Goal: Task Accomplishment & Management: Complete application form

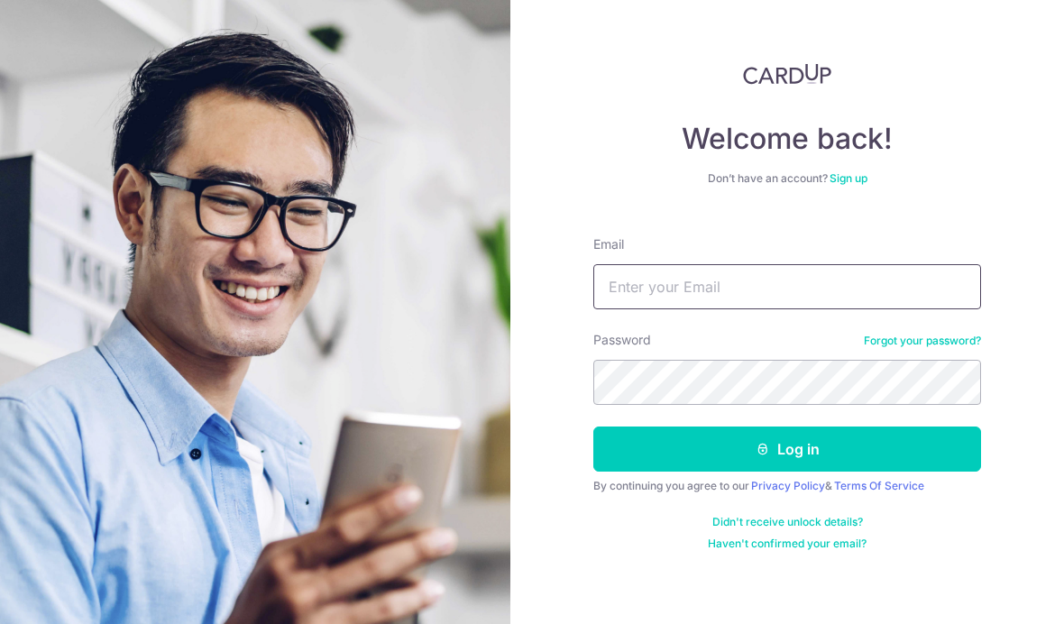
click at [794, 293] on input "Email" at bounding box center [787, 286] width 388 height 45
type input "andysoh77@icloud.com"
click at [843, 451] on button "Log in" at bounding box center [787, 448] width 388 height 45
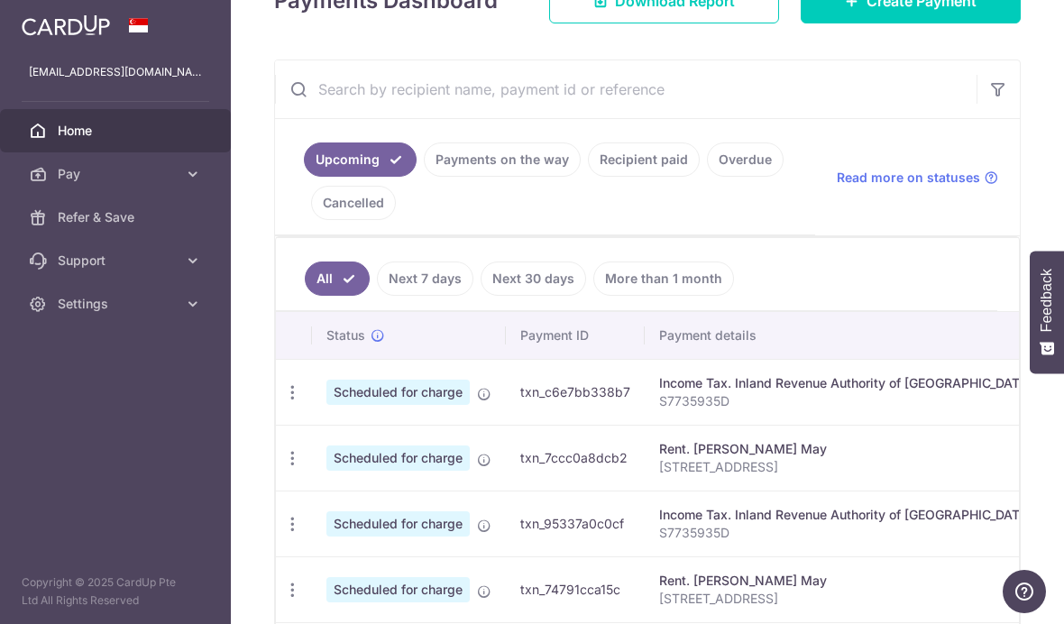
scroll to position [306, 0]
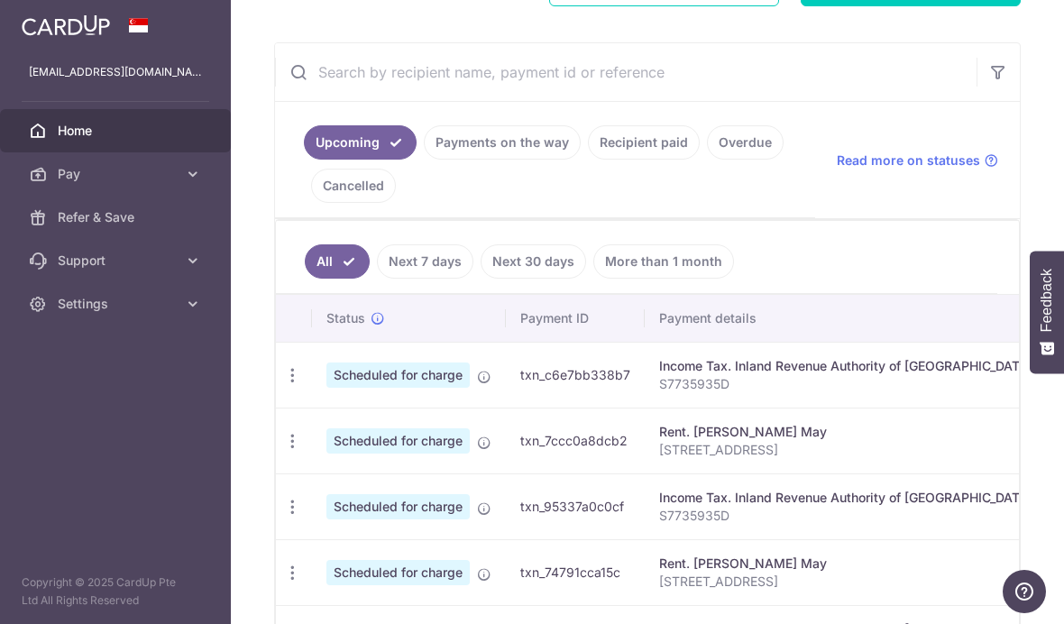
click at [588, 160] on link "Recipient paid" at bounding box center [644, 142] width 112 height 34
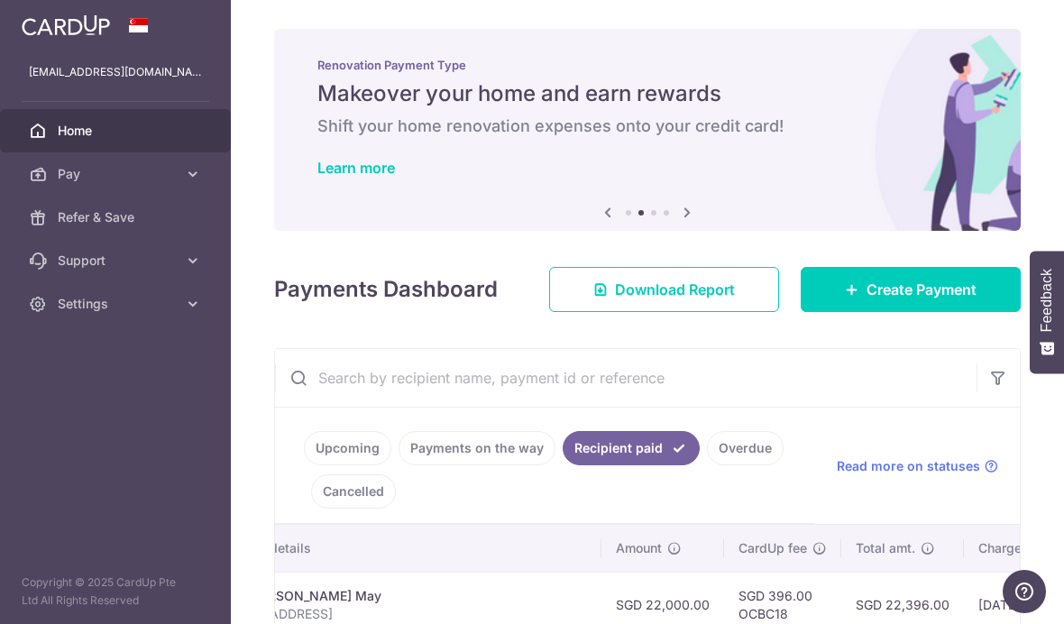
scroll to position [0, 0]
click at [0, 0] on icon "button" at bounding box center [0, 0] width 0 height 0
click at [195, 180] on icon at bounding box center [193, 174] width 18 height 18
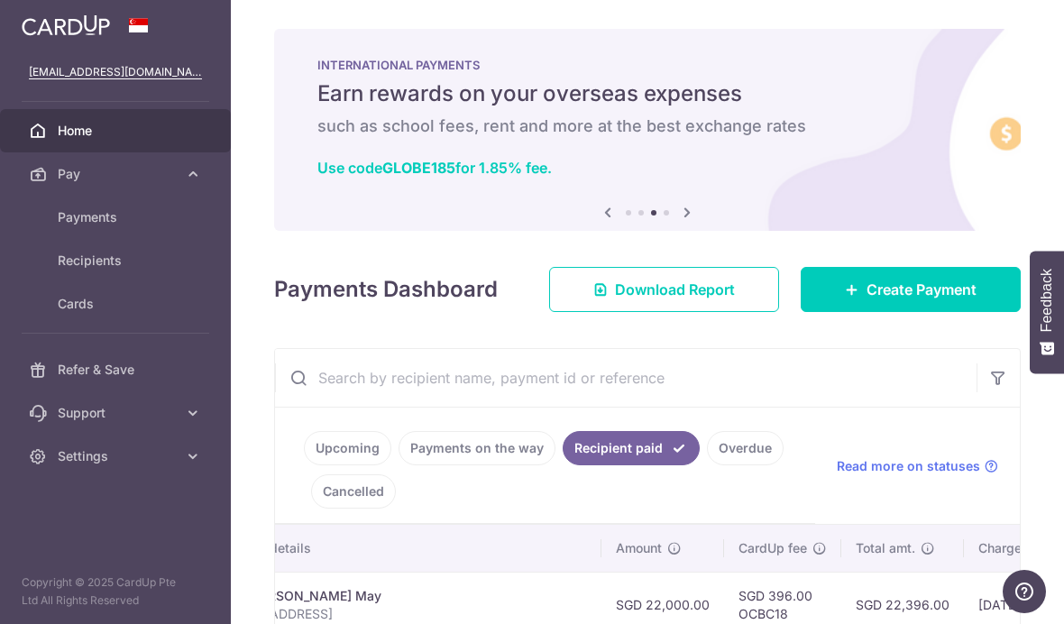
click at [73, 219] on span "Payments" at bounding box center [117, 217] width 119 height 18
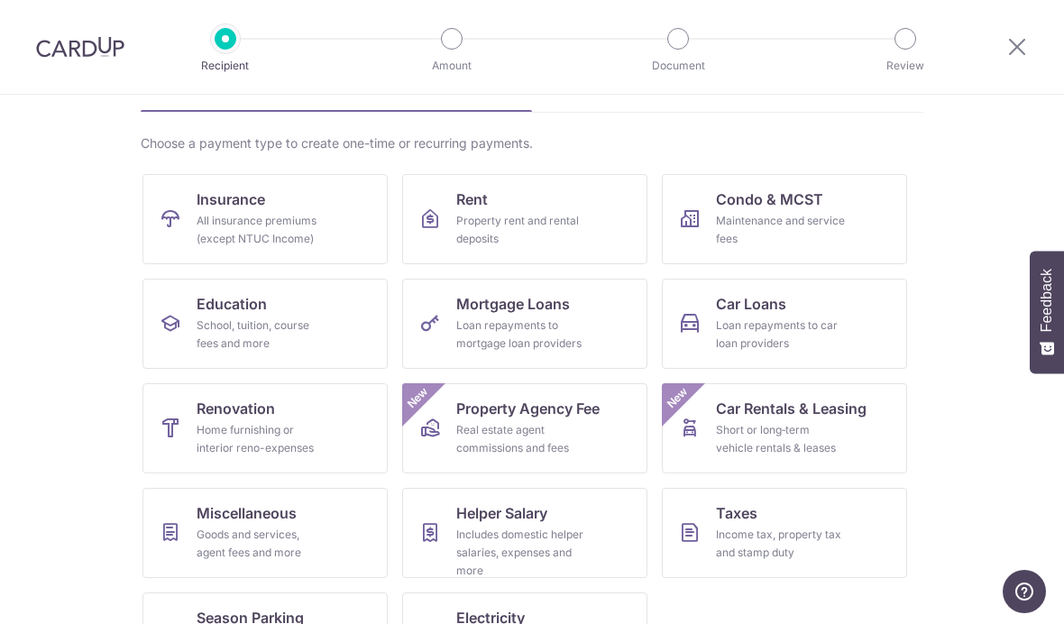
scroll to position [109, 0]
click at [220, 521] on span "Miscellaneous" at bounding box center [247, 514] width 100 height 22
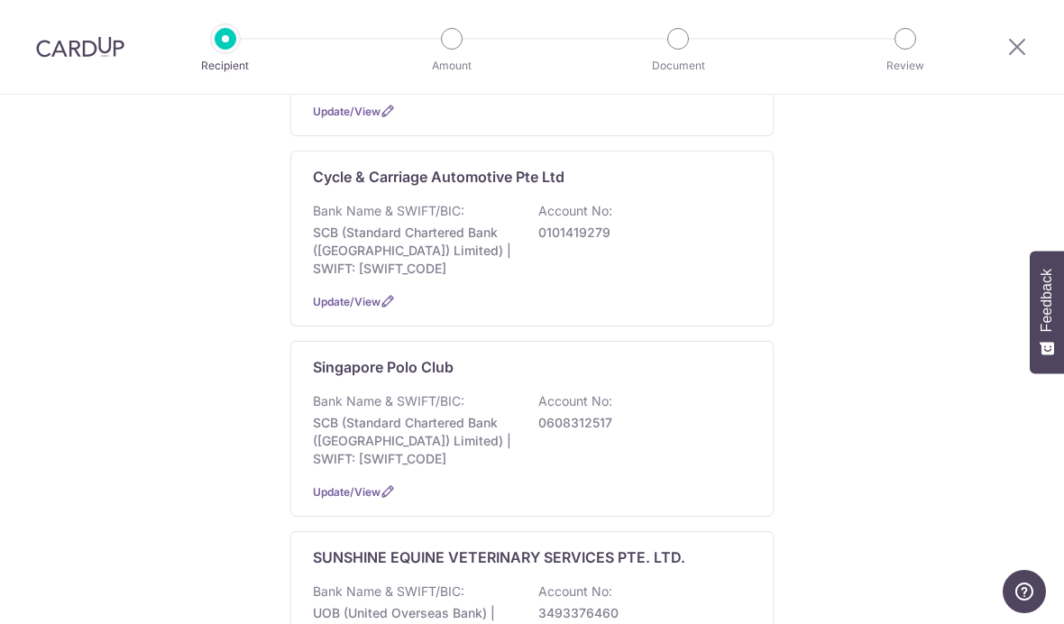
scroll to position [606, 0]
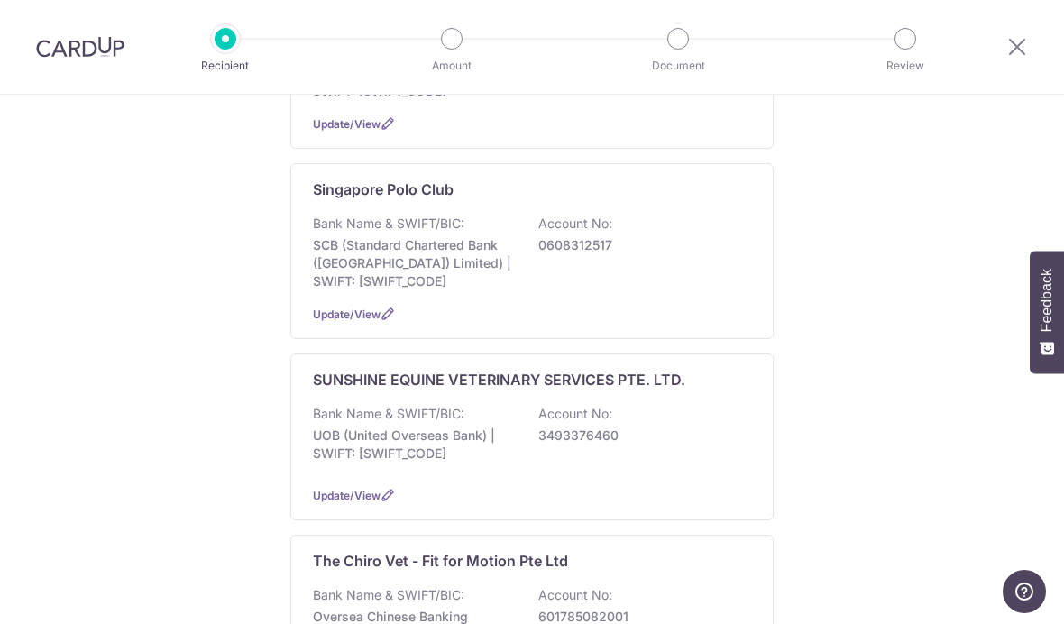
click at [691, 305] on div "Update/View" at bounding box center [532, 314] width 438 height 19
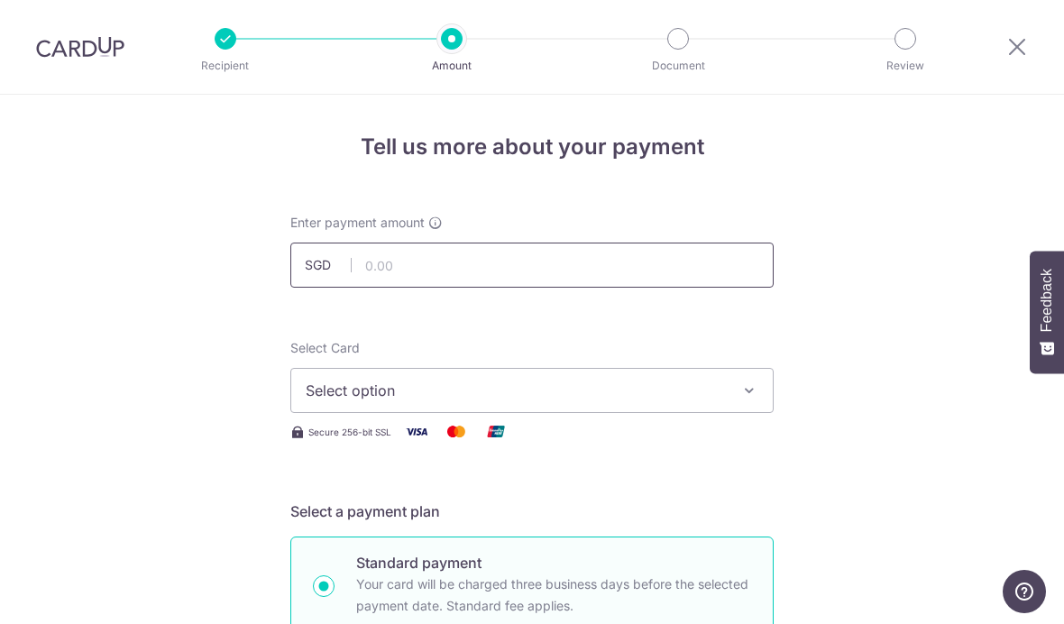
click at [375, 272] on input "text" at bounding box center [531, 265] width 483 height 45
click at [398, 409] on button "Select option" at bounding box center [531, 390] width 483 height 45
type input "9,961.16"
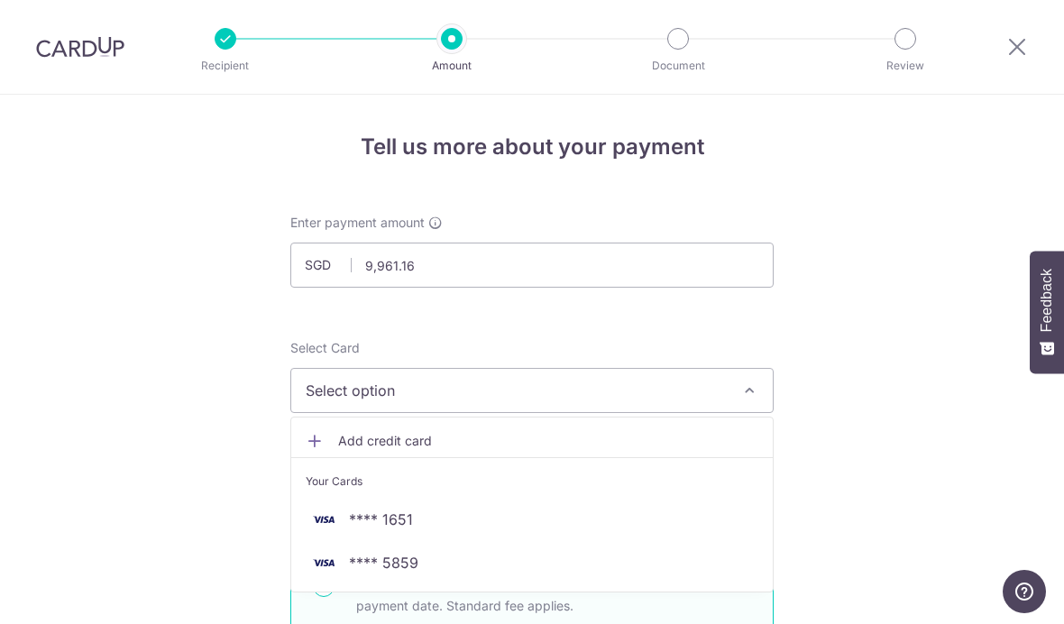
click at [676, 566] on span "**** 5859" at bounding box center [532, 563] width 453 height 22
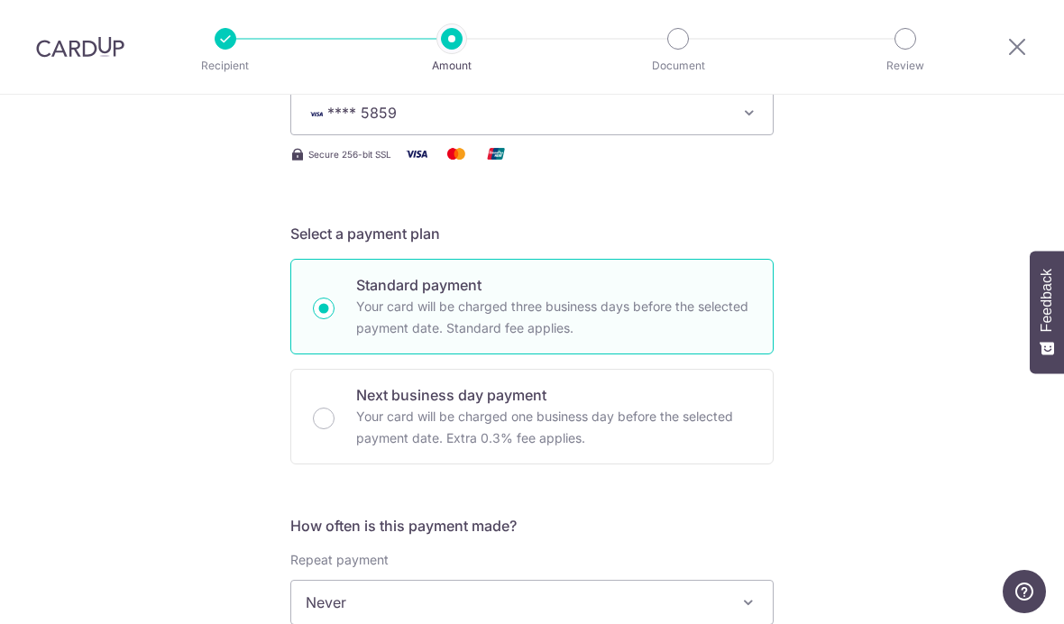
scroll to position [300, 0]
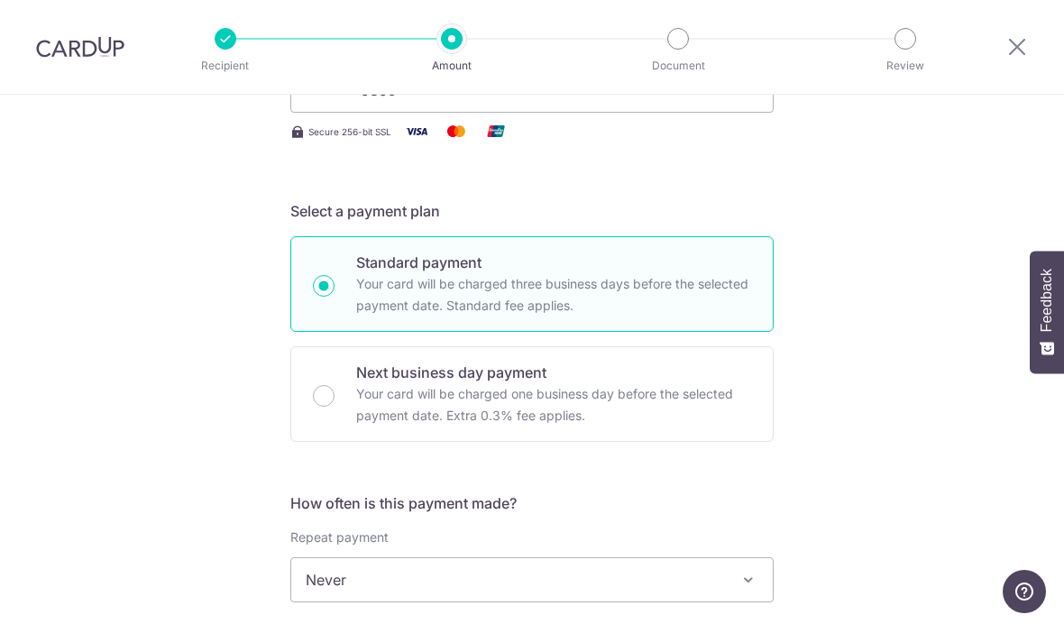
click at [704, 412] on p "Your card will be charged one business day before the selected payment date. Ex…" at bounding box center [553, 404] width 395 height 43
click at [334, 407] on input "Next business day payment Your card will be charged one business day before the…" at bounding box center [324, 396] width 22 height 22
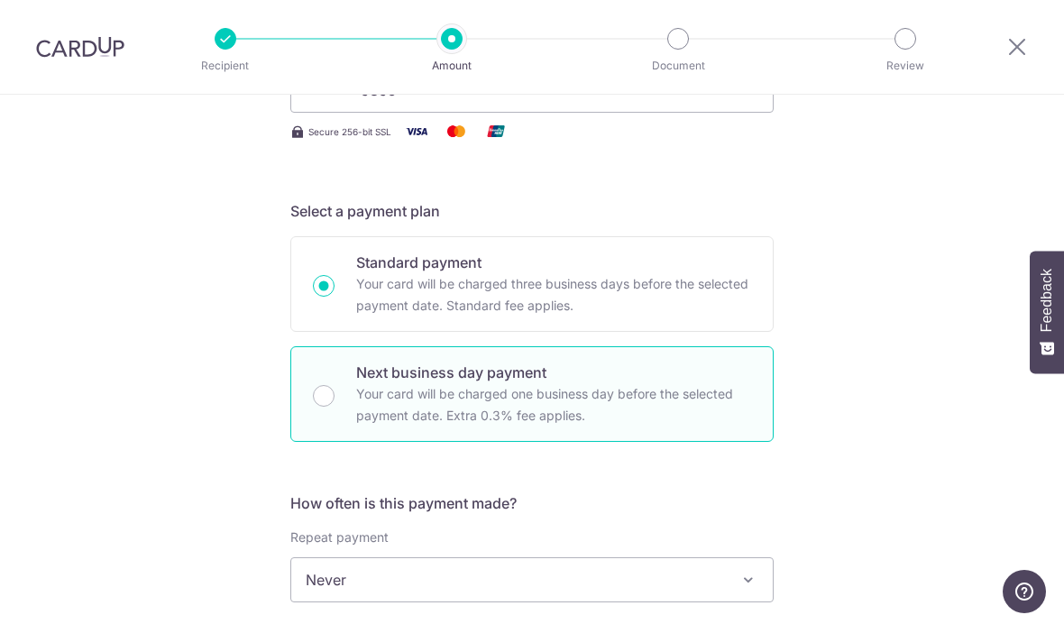
radio input "false"
radio input "true"
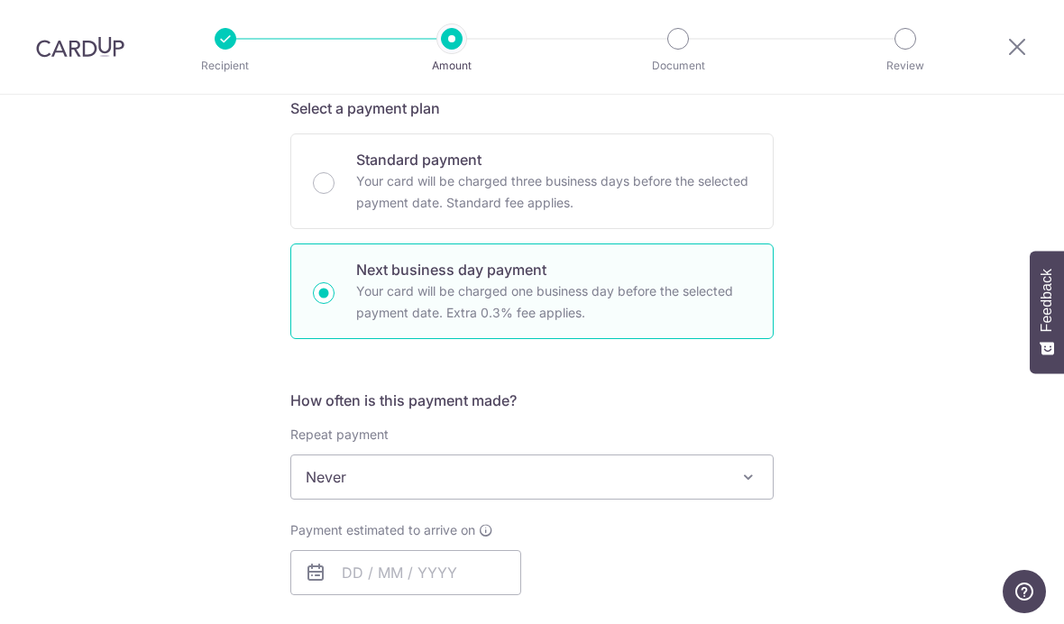
scroll to position [409, 0]
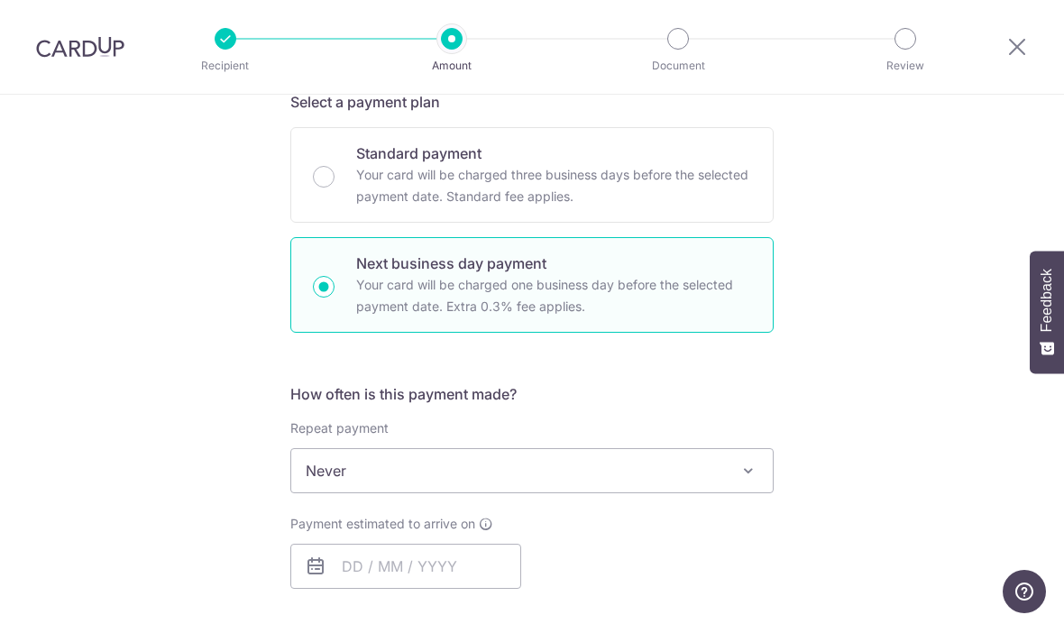
click at [717, 478] on span "Never" at bounding box center [531, 470] width 481 height 43
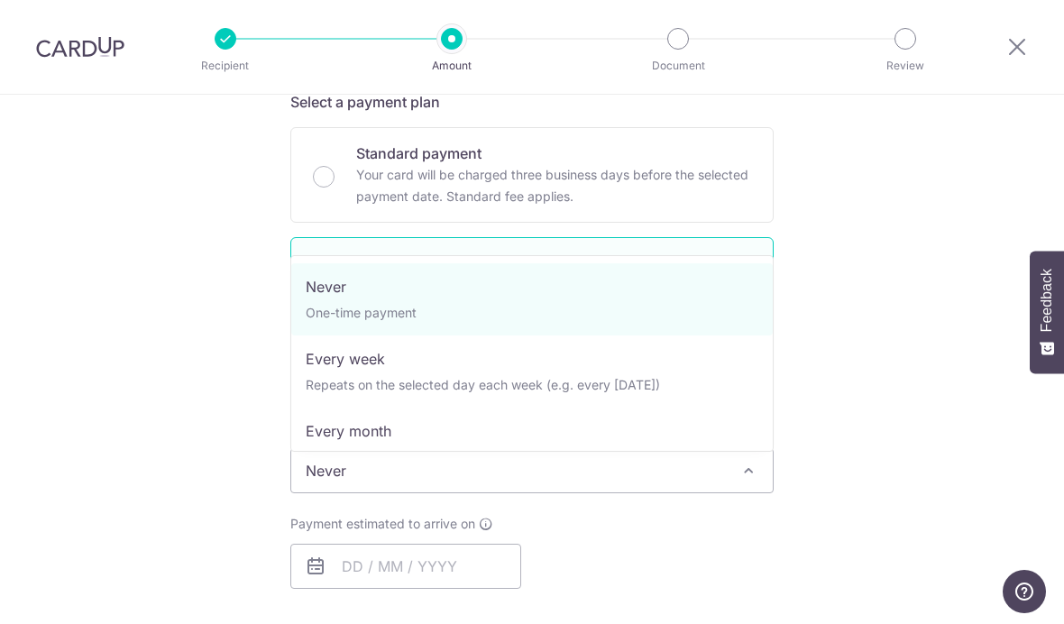
click at [892, 485] on div "Tell us more about your payment Enter payment amount SGD 9,961.16 9961.16 Selec…" at bounding box center [532, 531] width 1064 height 1693
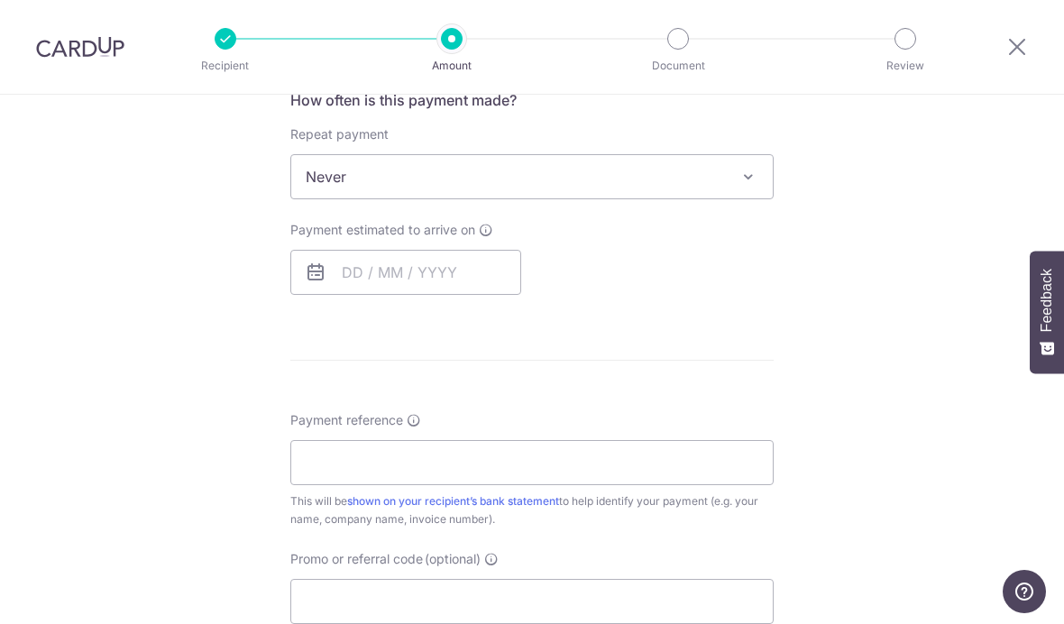
scroll to position [705, 0]
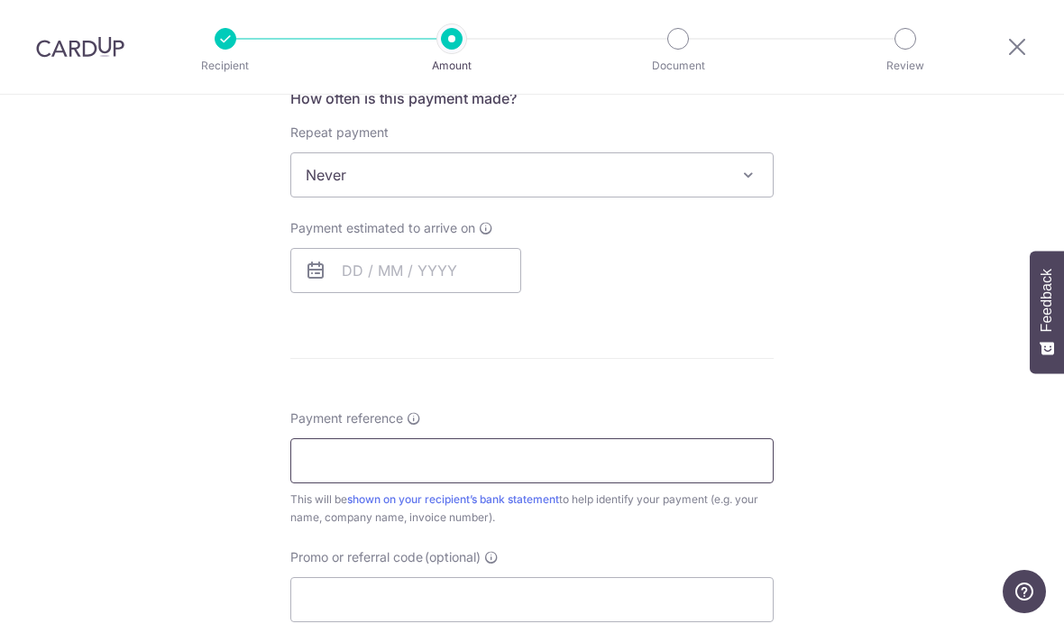
click at [326, 468] on input "Payment reference" at bounding box center [531, 460] width 483 height 45
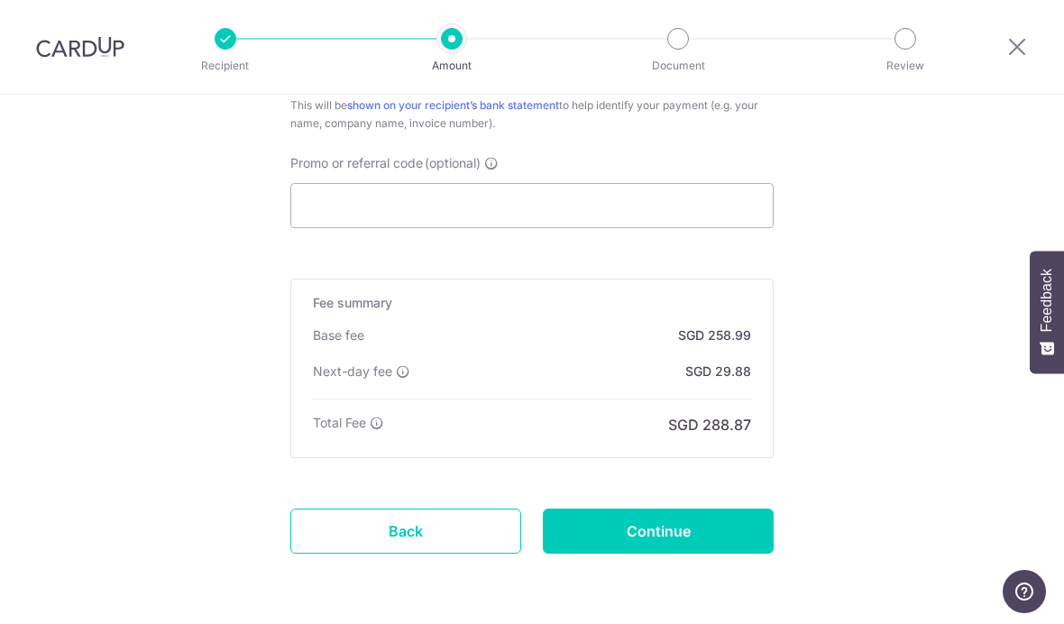
scroll to position [1097, 0]
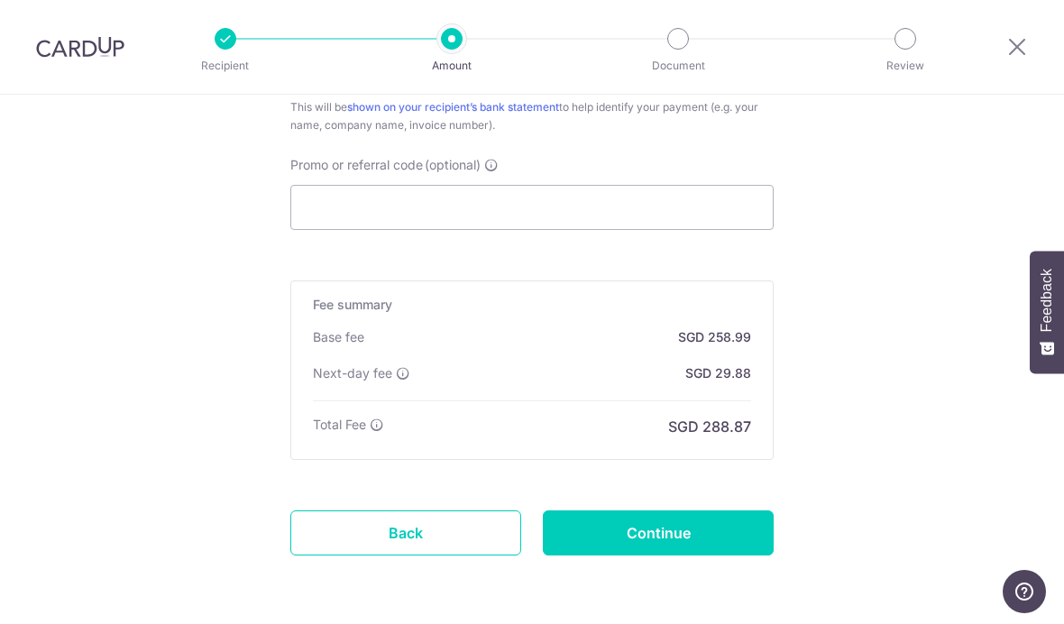
type input "S0264"
click at [340, 199] on input "Promo or referral code (optional)" at bounding box center [531, 207] width 483 height 45
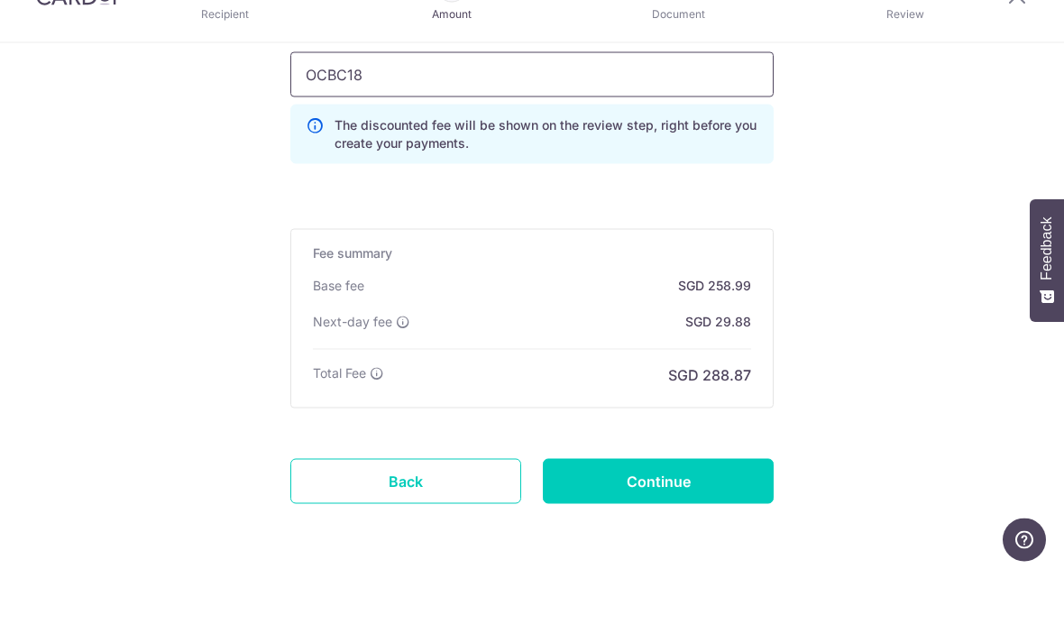
scroll to position [74, 0]
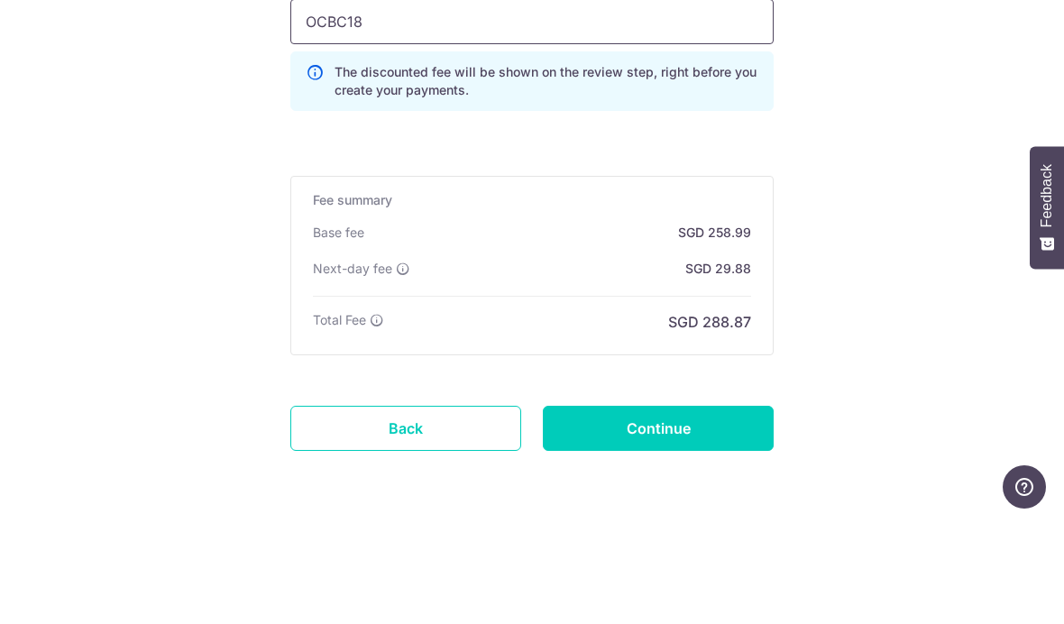
type input "OCBC18"
click at [748, 510] on input "Continue" at bounding box center [658, 532] width 231 height 45
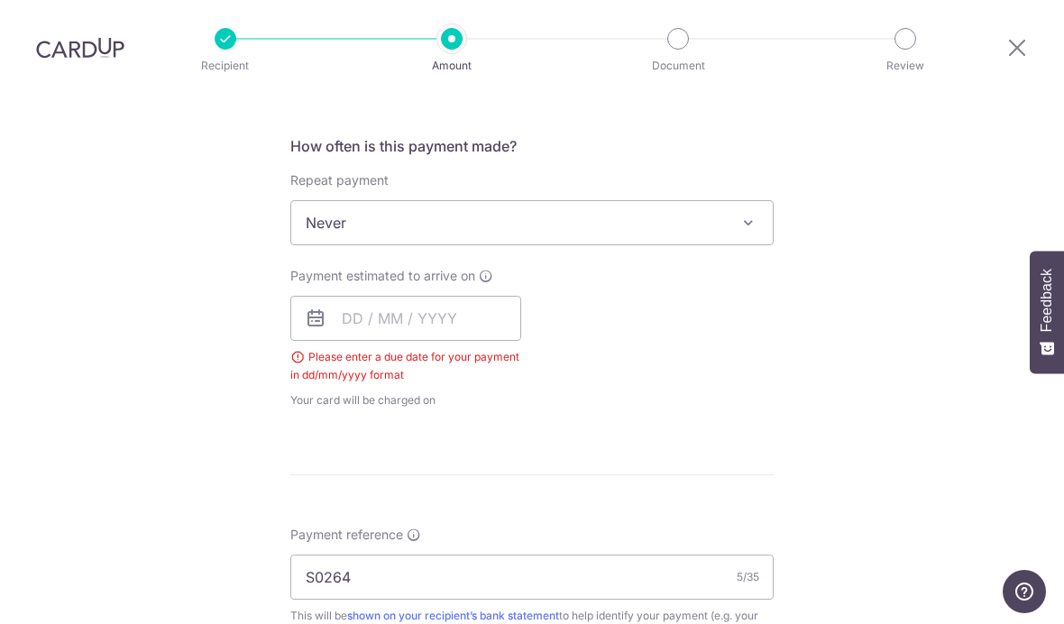
scroll to position [645, 0]
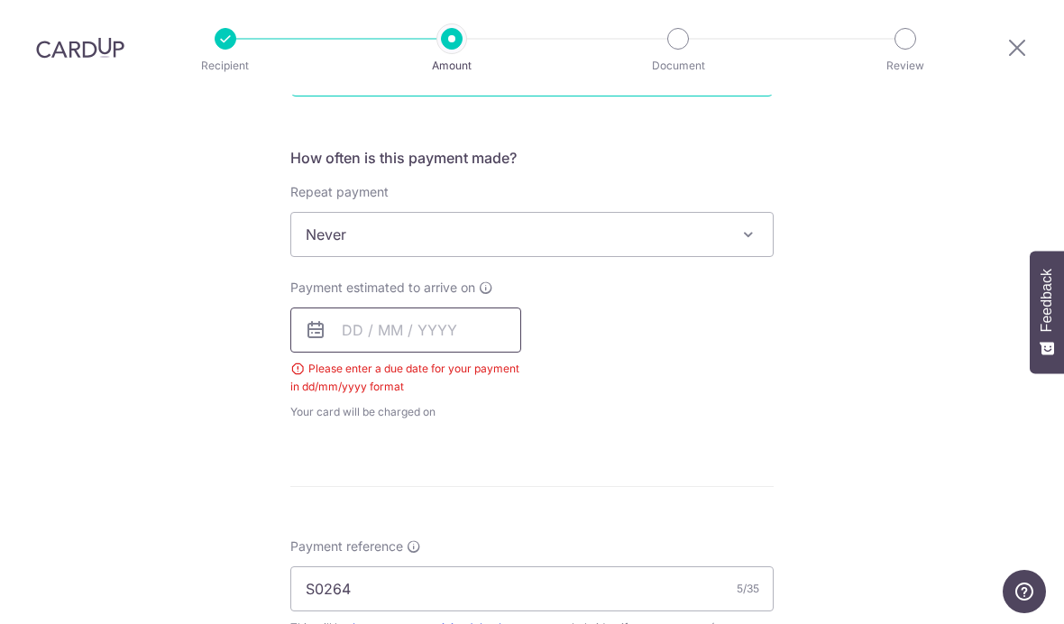
click at [362, 307] on input "text" at bounding box center [405, 329] width 231 height 45
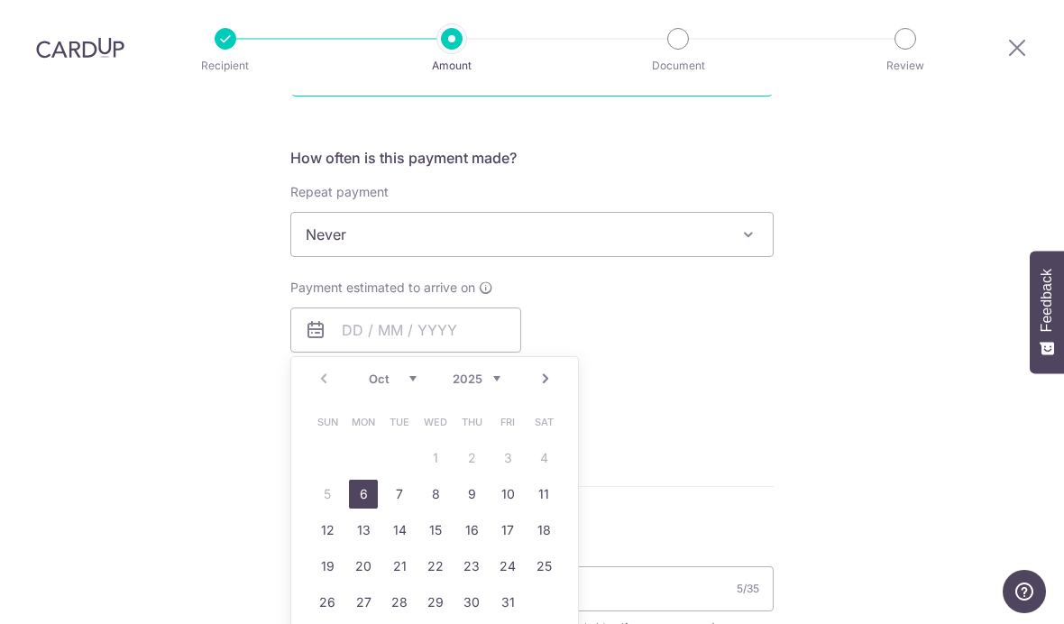
click at [362, 480] on link "6" at bounding box center [363, 494] width 29 height 29
type input "06/10/2025"
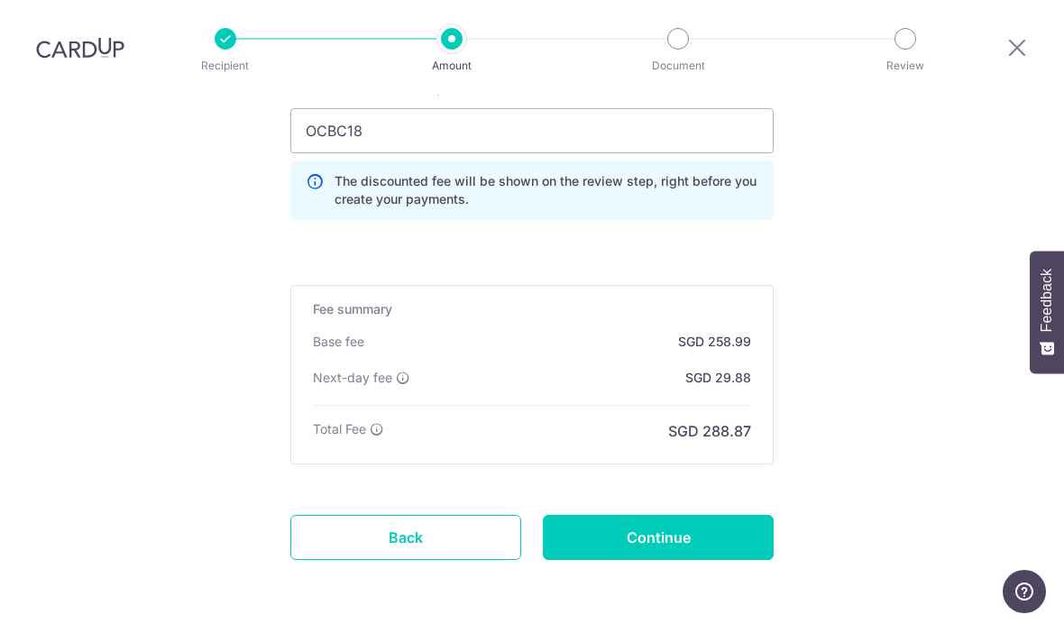
scroll to position [1272, 0]
click at [715, 516] on input "Continue" at bounding box center [658, 538] width 231 height 45
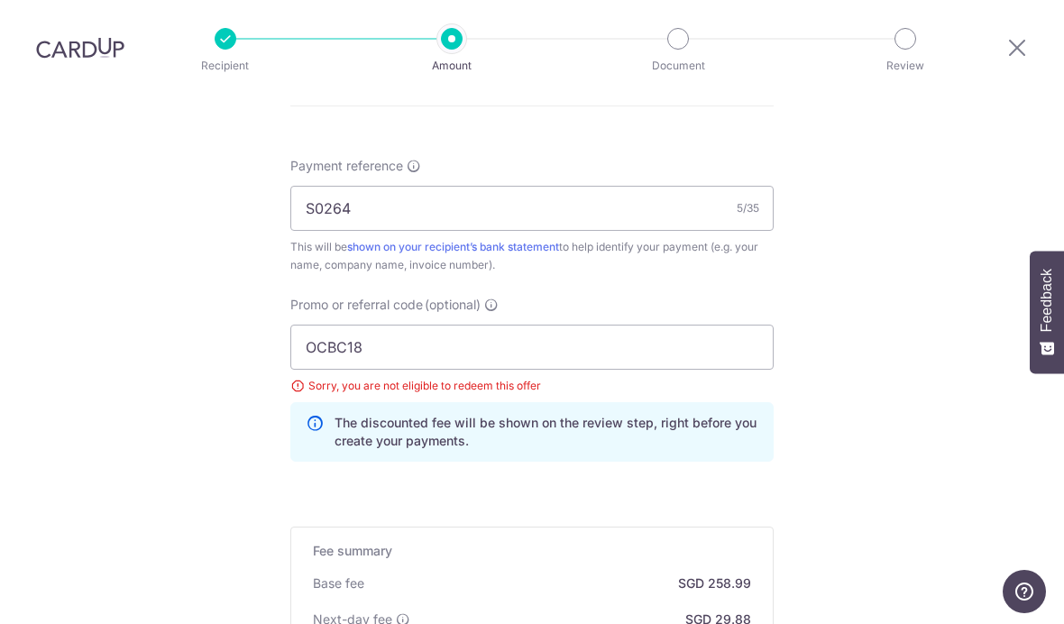
scroll to position [1047, 0]
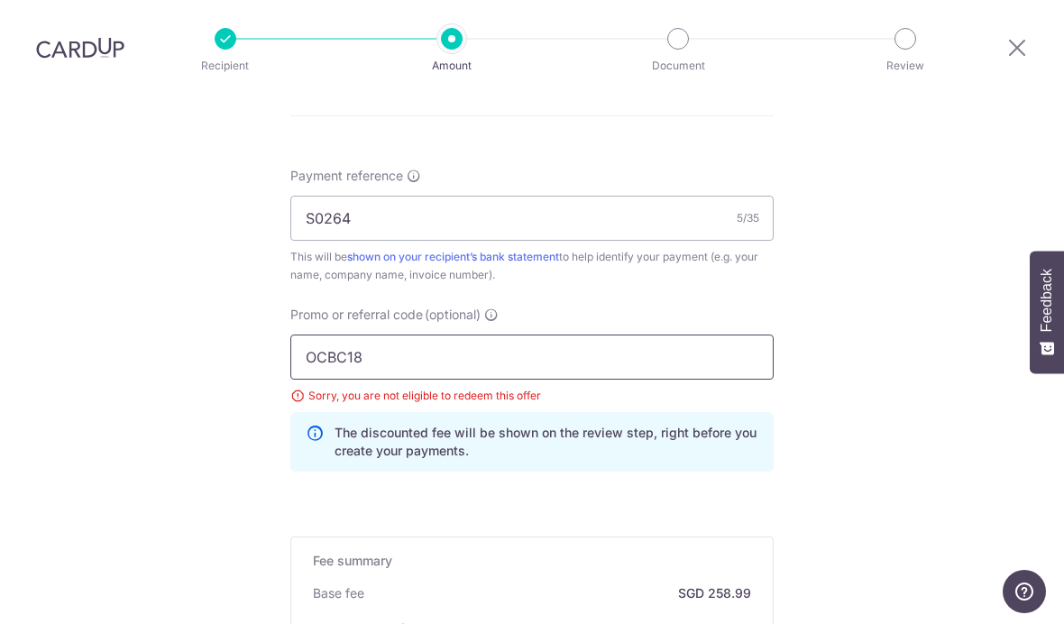
click at [376, 334] on input "OCBC18" at bounding box center [531, 356] width 483 height 45
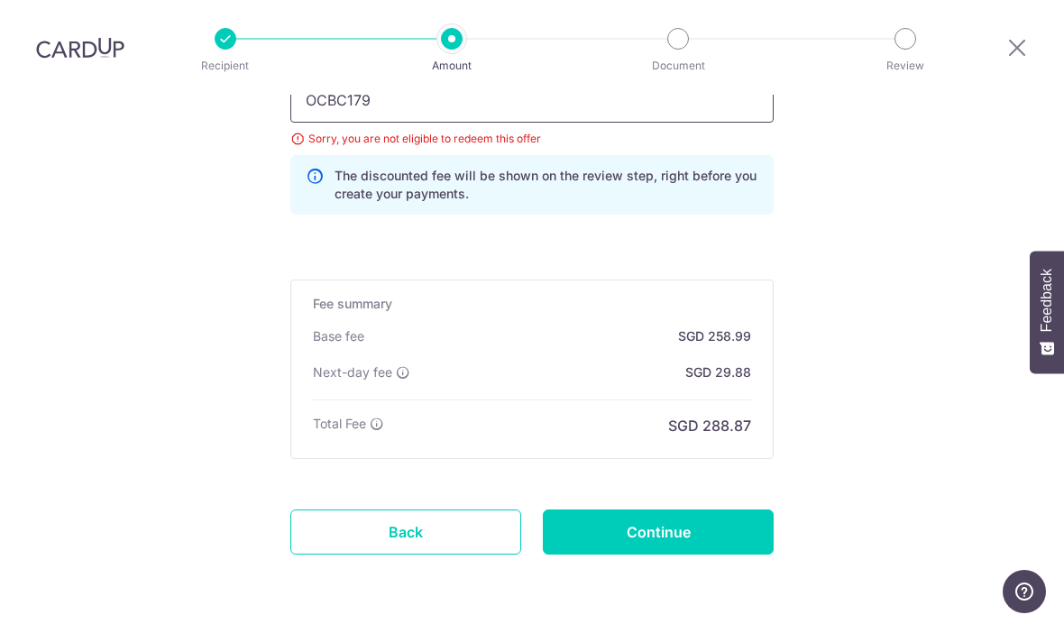
scroll to position [1303, 0]
type input "OCBC179"
click at [709, 510] on input "Continue" at bounding box center [658, 532] width 231 height 45
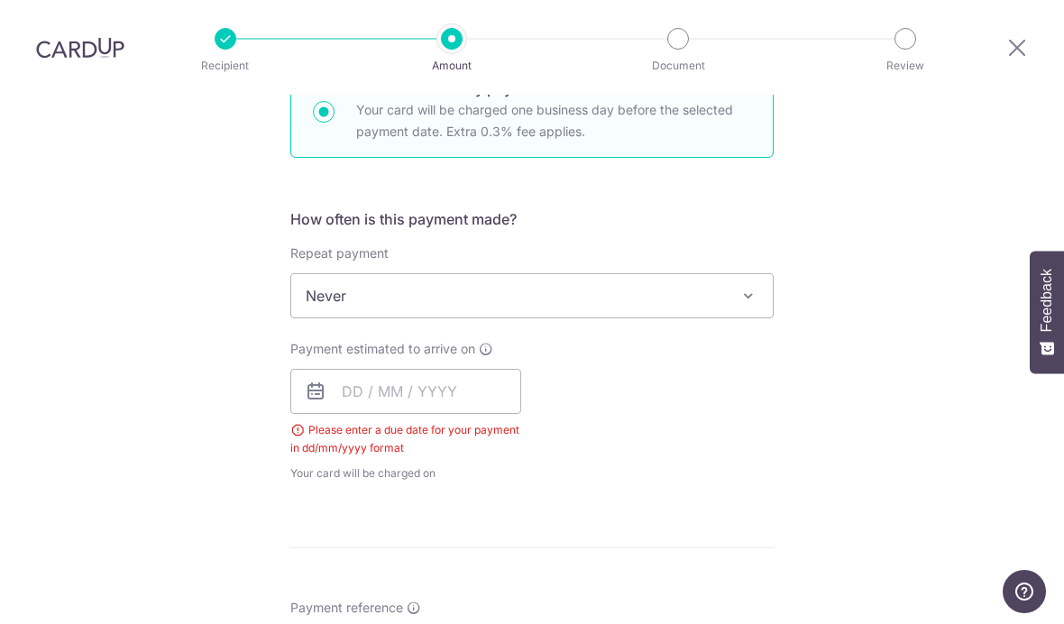
scroll to position [563, 0]
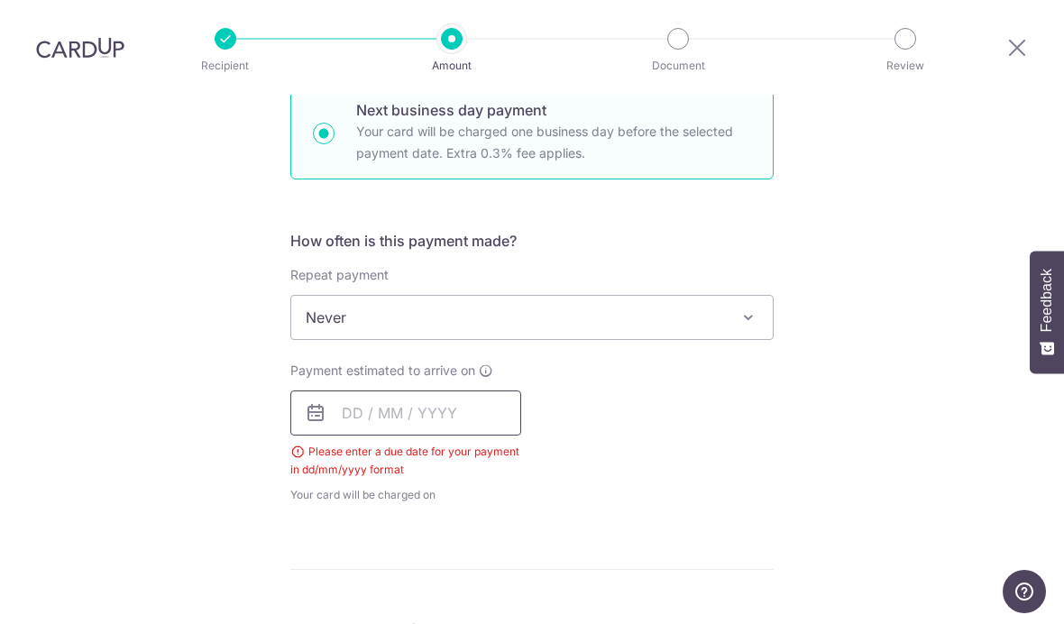
click at [380, 390] on input "text" at bounding box center [405, 412] width 231 height 45
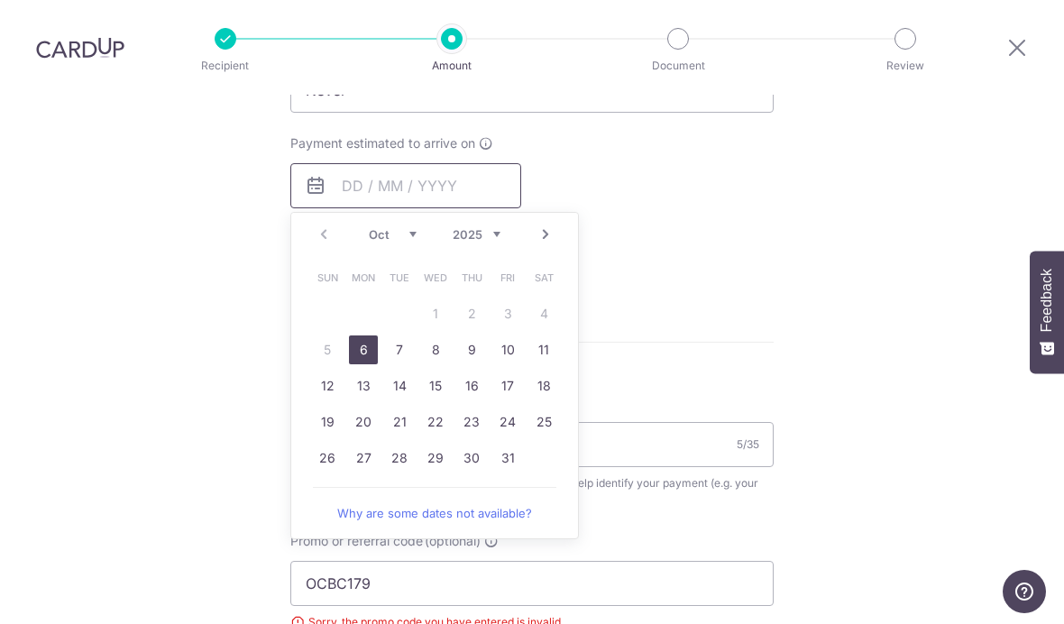
scroll to position [789, 0]
click at [369, 336] on link "6" at bounding box center [363, 350] width 29 height 29
type input "[DATE]"
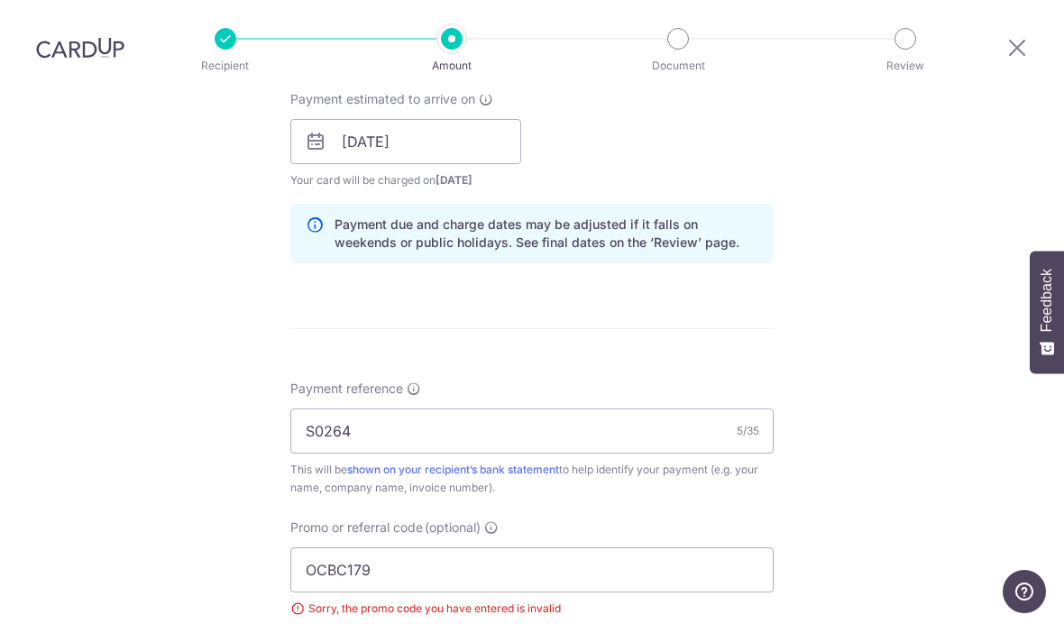
scroll to position [835, 0]
click at [682, 546] on input "OCBC179" at bounding box center [531, 568] width 483 height 45
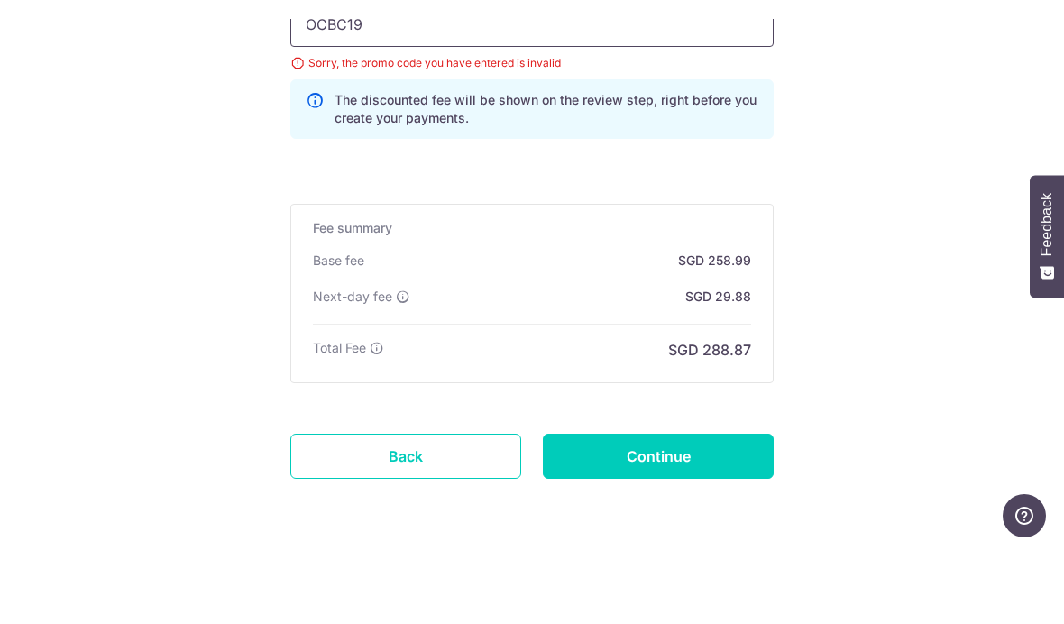
scroll to position [1303, 0]
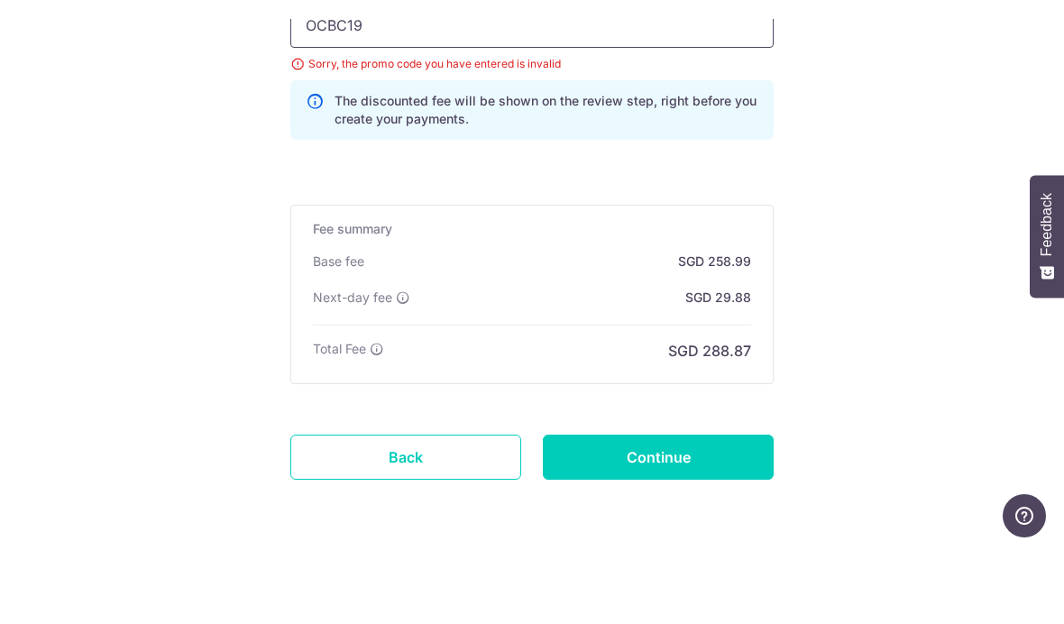
type input "OCBC19"
click at [752, 510] on input "Continue" at bounding box center [658, 532] width 231 height 45
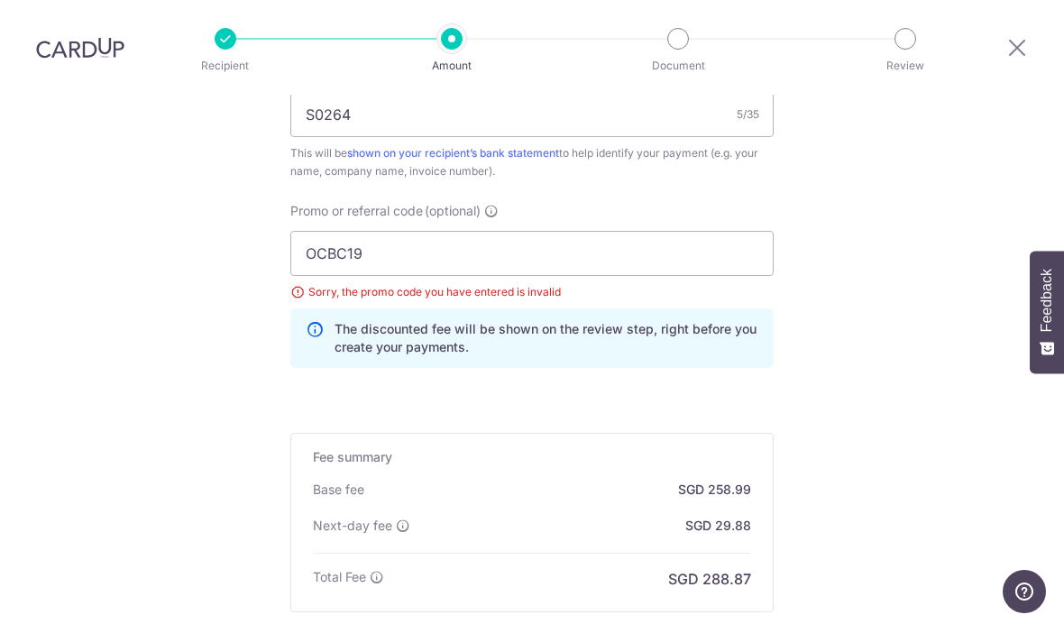
scroll to position [1152, 0]
click at [396, 229] on input "OCBC19" at bounding box center [531, 251] width 483 height 45
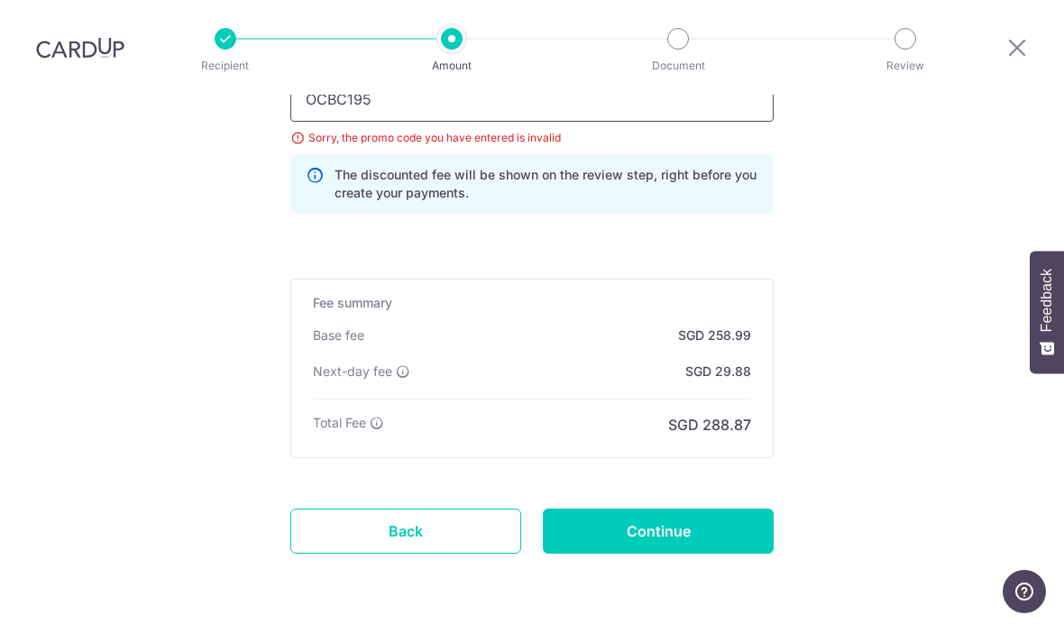
scroll to position [1303, 0]
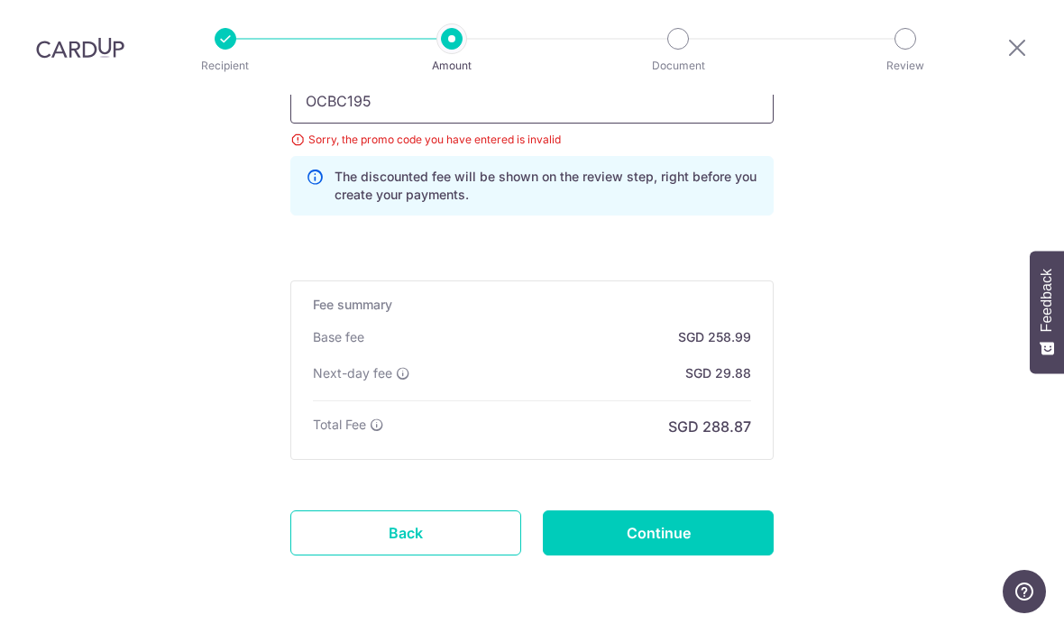
type input "OCBC195"
click at [632, 510] on input "Continue" at bounding box center [658, 532] width 231 height 45
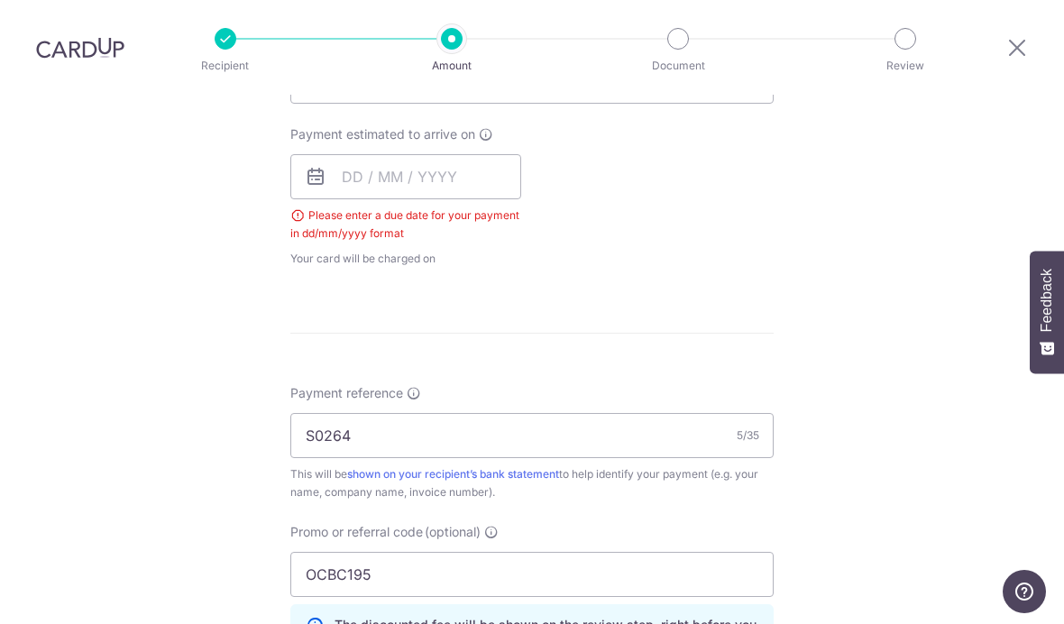
scroll to position [791, 0]
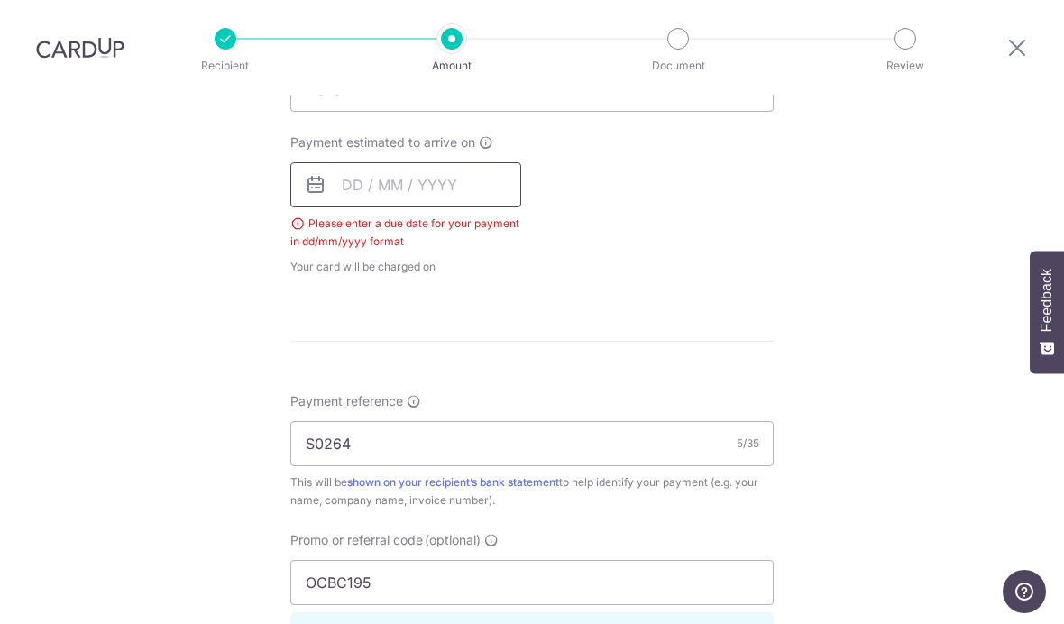
click at [353, 162] on input "text" at bounding box center [405, 184] width 231 height 45
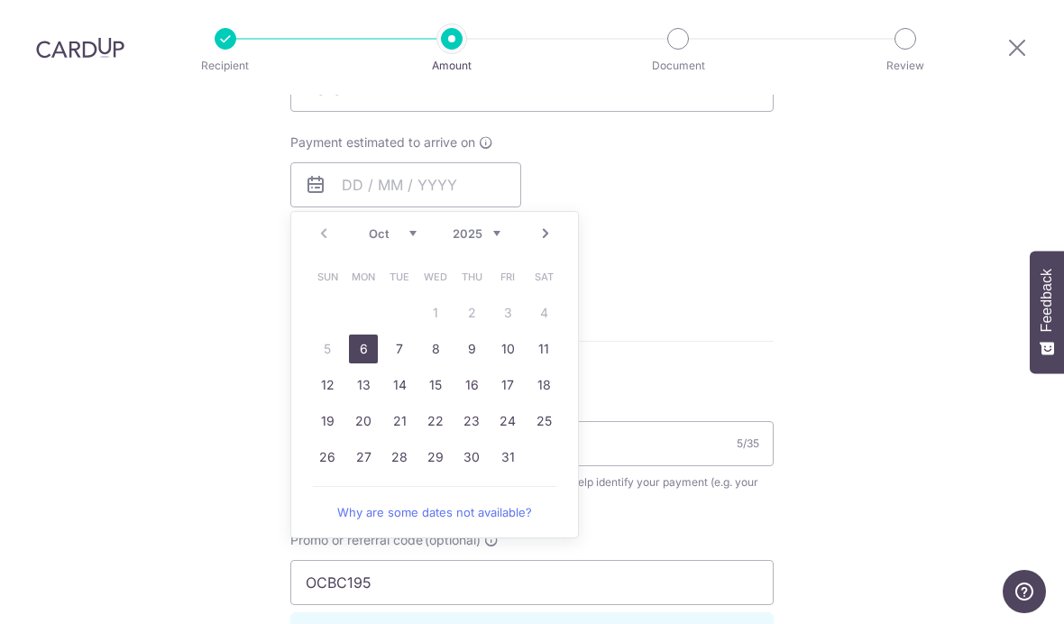
click at [355, 334] on link "6" at bounding box center [363, 348] width 29 height 29
type input "[DATE]"
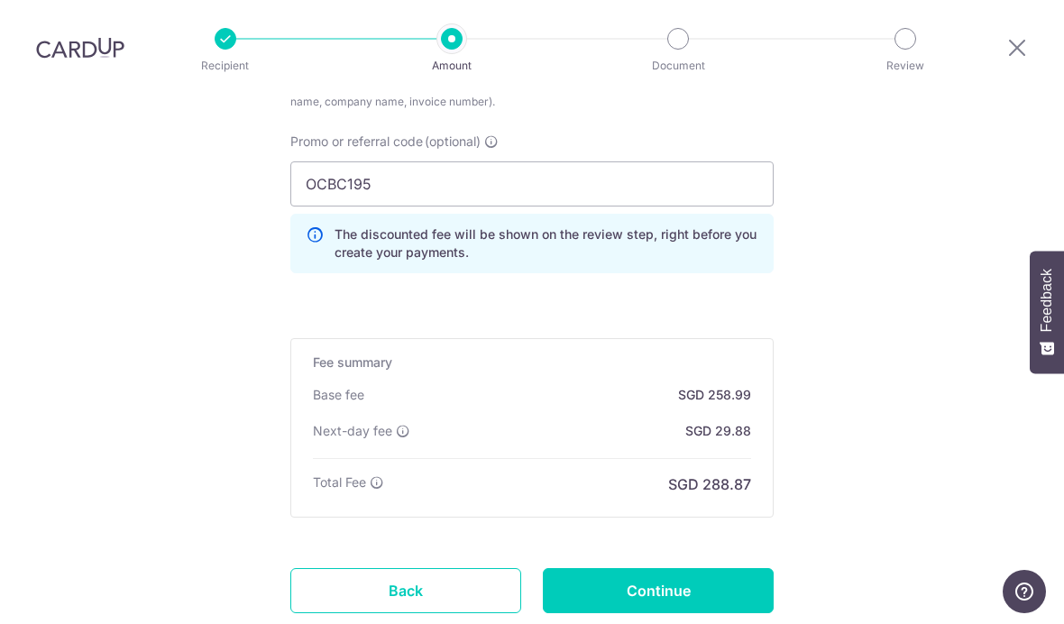
scroll to position [1245, 0]
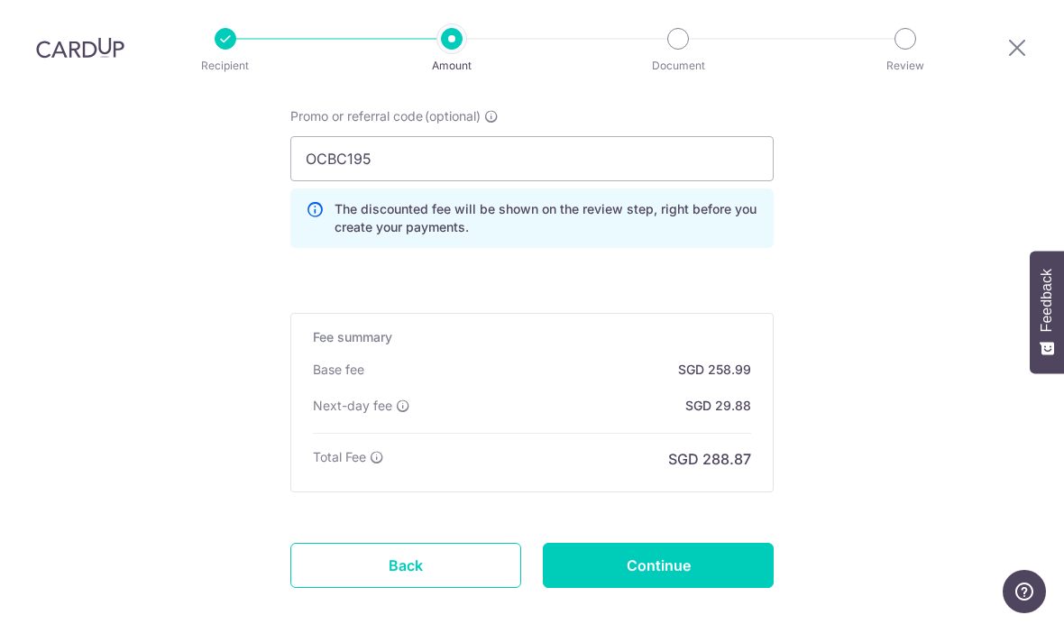
click at [713, 543] on input "Continue" at bounding box center [658, 565] width 231 height 45
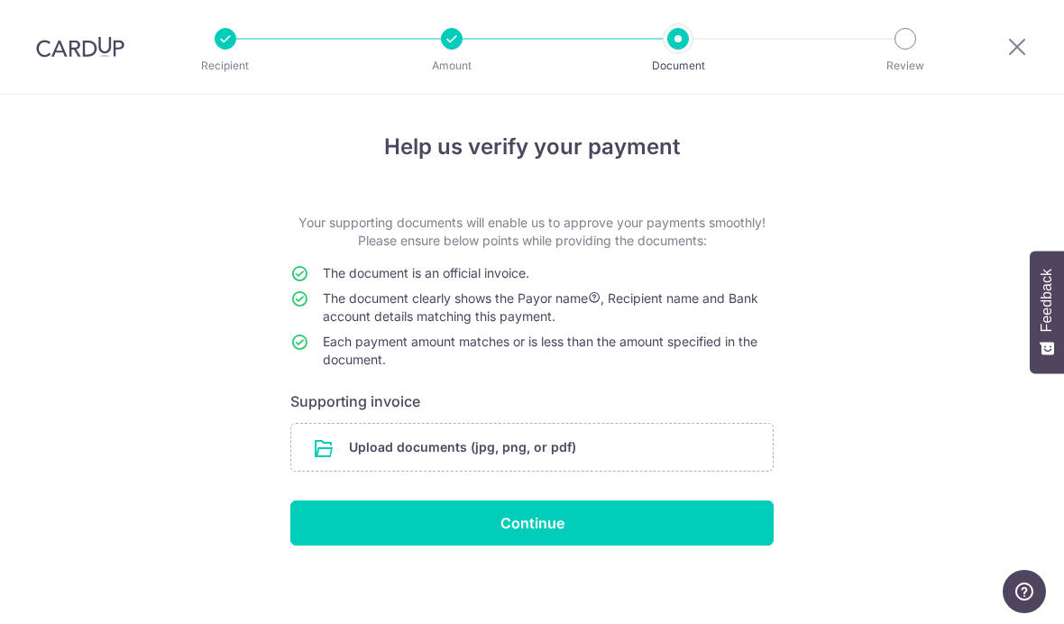
click at [670, 453] on input "file" at bounding box center [531, 447] width 481 height 47
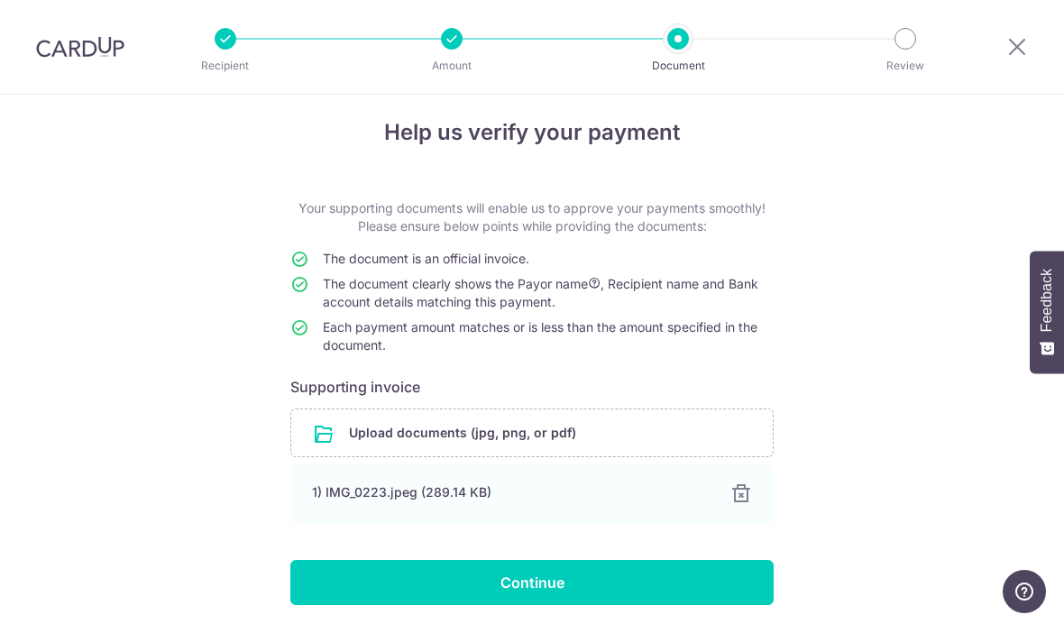
scroll to position [14, 0]
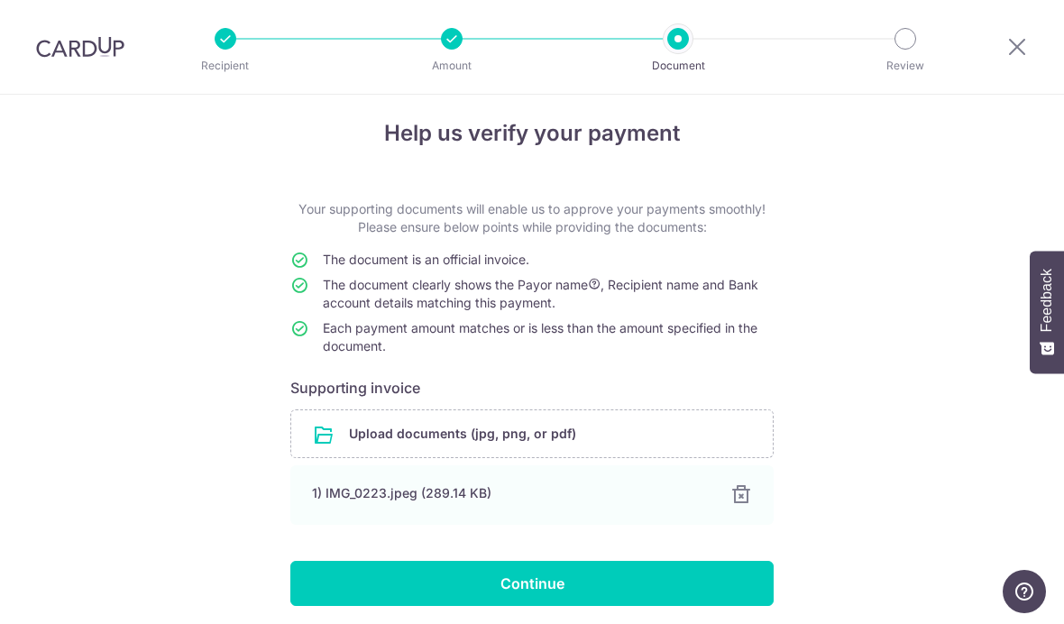
click at [631, 588] on input "Continue" at bounding box center [531, 583] width 483 height 45
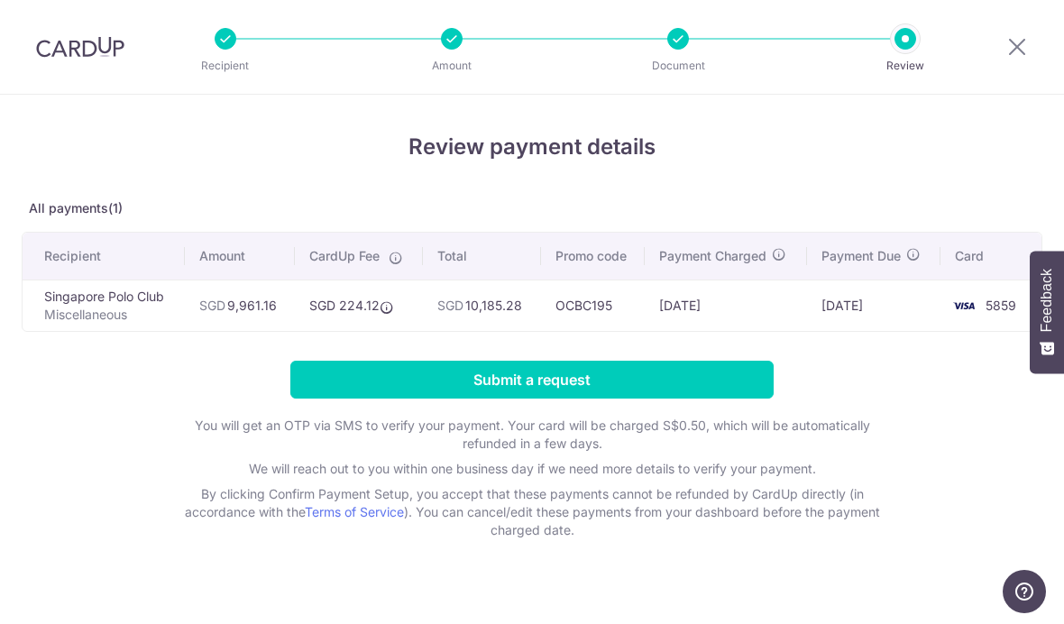
click at [673, 384] on input "Submit a request" at bounding box center [531, 380] width 483 height 38
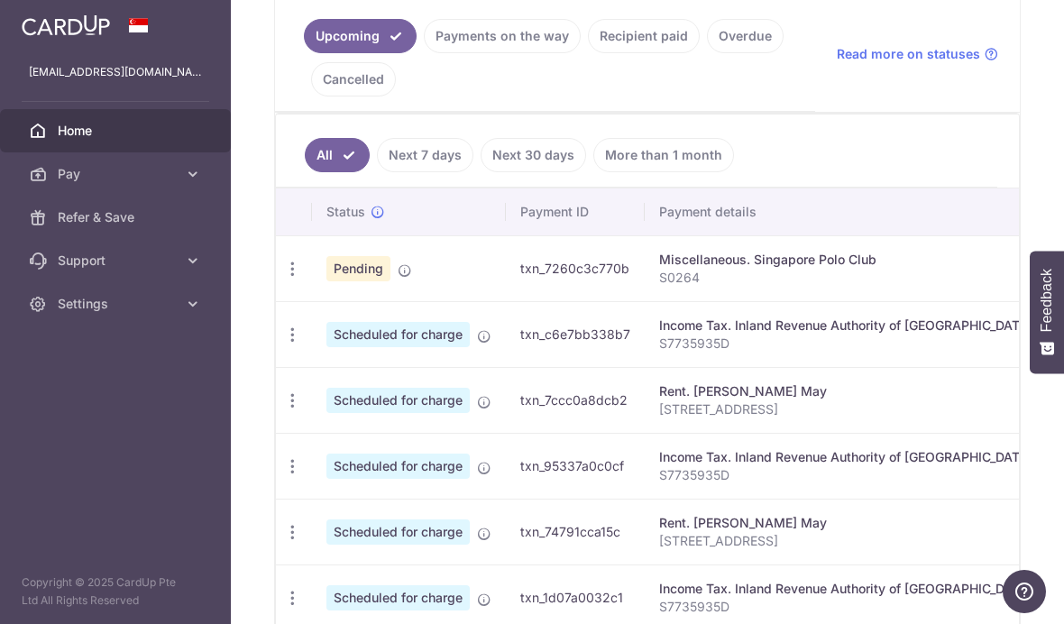
scroll to position [413, 0]
click at [231, 245] on div "× Pause Schedule Pause all future payments in this series Pause just this one p…" at bounding box center [647, 312] width 833 height 624
